Goal: Information Seeking & Learning: Learn about a topic

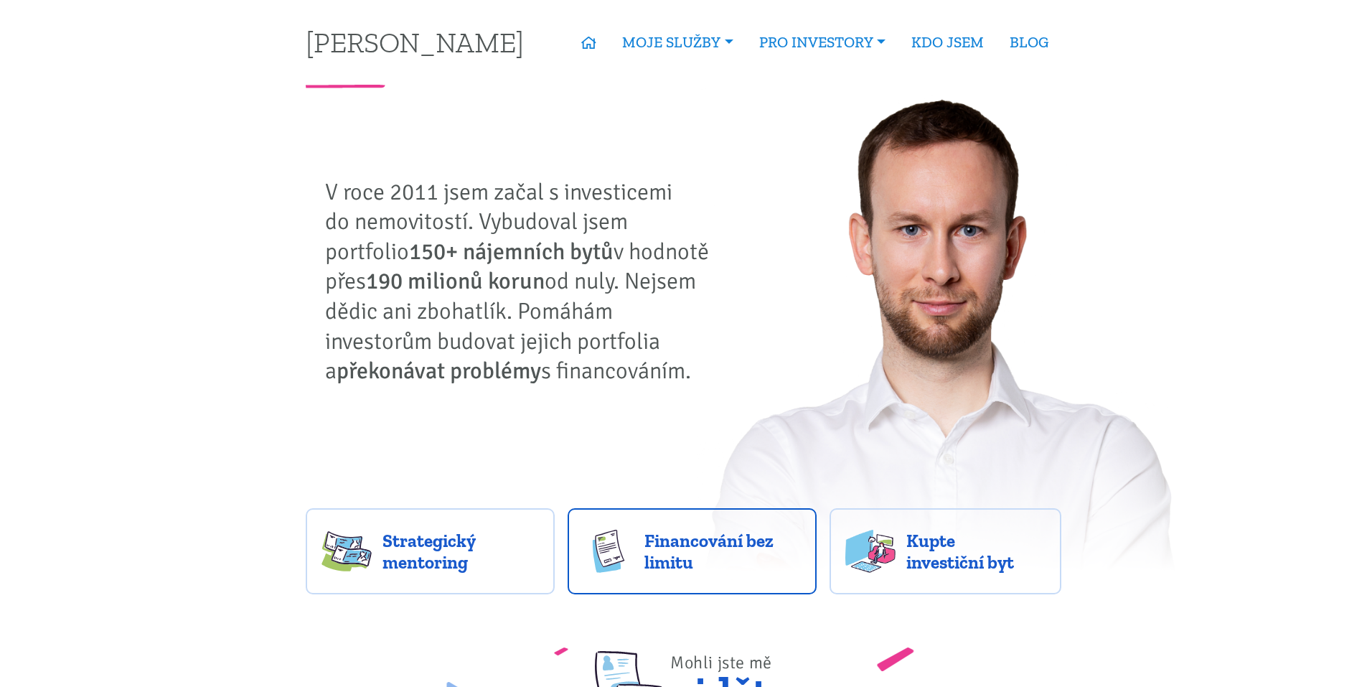
click at [692, 549] on span "Financování bez limitu" at bounding box center [722, 551] width 156 height 43
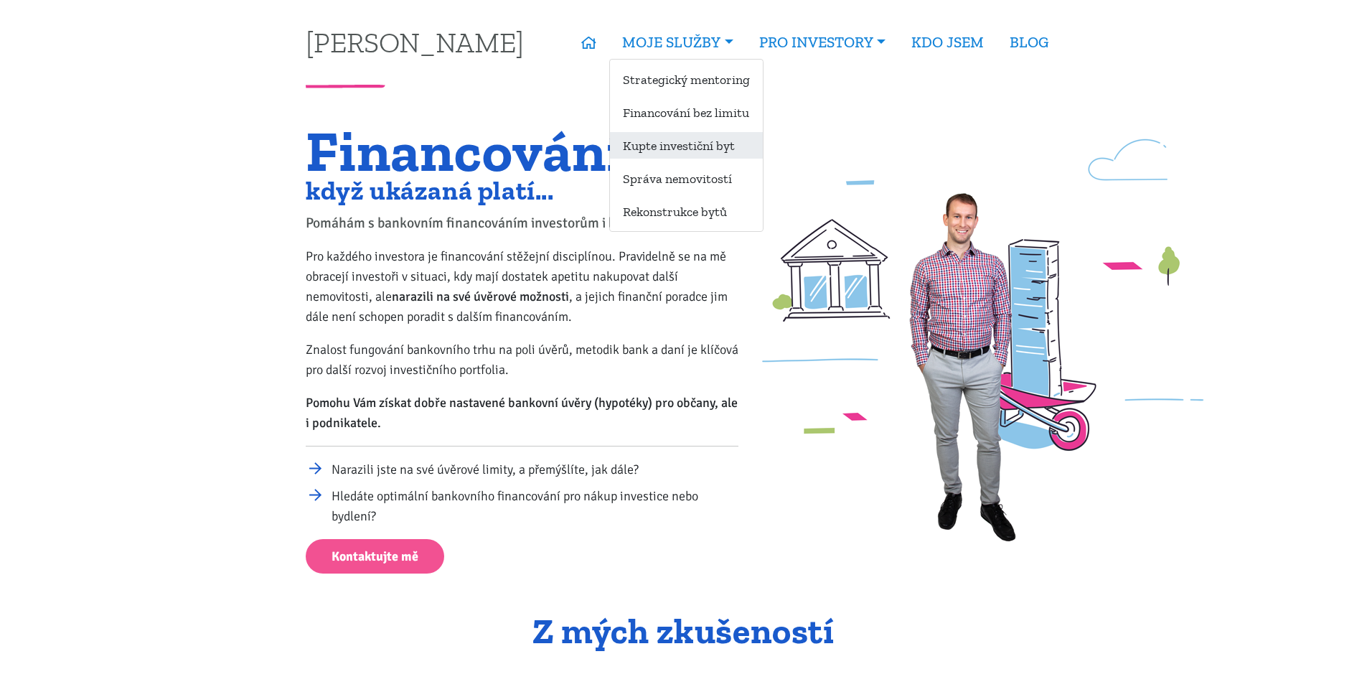
click at [665, 154] on link "Kupte investiční byt" at bounding box center [686, 145] width 153 height 27
